Goal: Information Seeking & Learning: Understand process/instructions

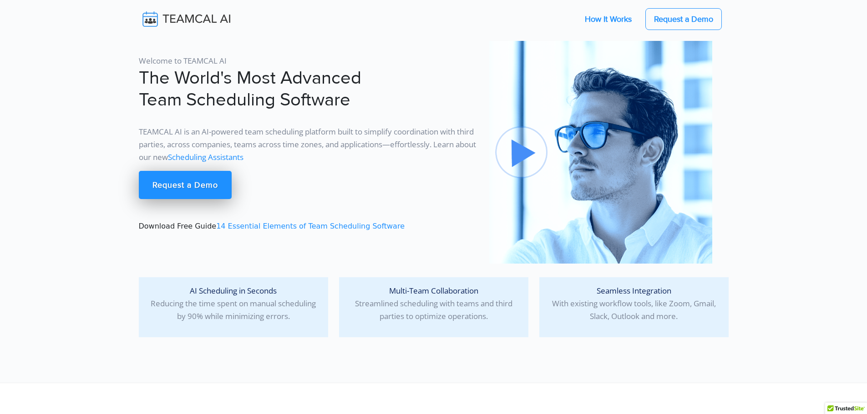
click at [608, 19] on link "How It Works" at bounding box center [607, 19] width 65 height 19
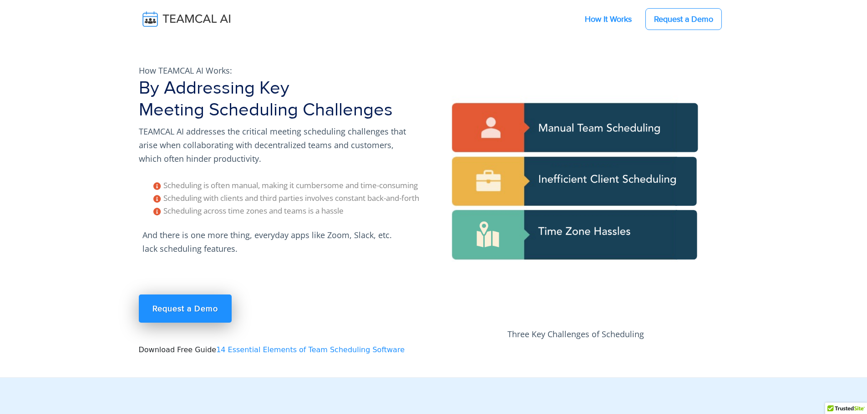
click at [614, 19] on link "How It Works" at bounding box center [607, 19] width 65 height 19
click at [602, 20] on link "How It Works" at bounding box center [607, 19] width 65 height 19
click at [595, 18] on link "How It Works" at bounding box center [607, 19] width 65 height 19
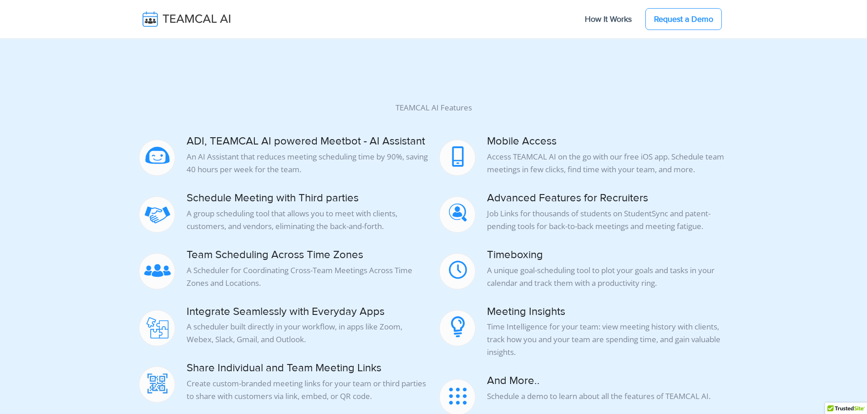
scroll to position [955, 0]
